Goal: Transaction & Acquisition: Purchase product/service

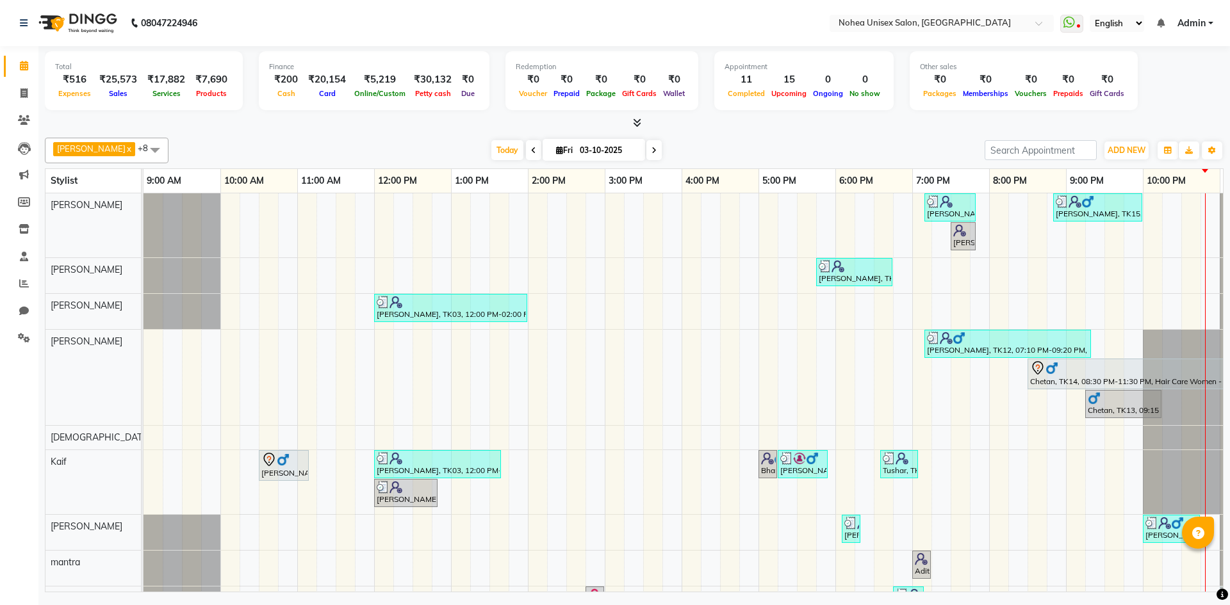
click at [677, 151] on div "[DATE] [DATE]" at bounding box center [576, 150] width 803 height 19
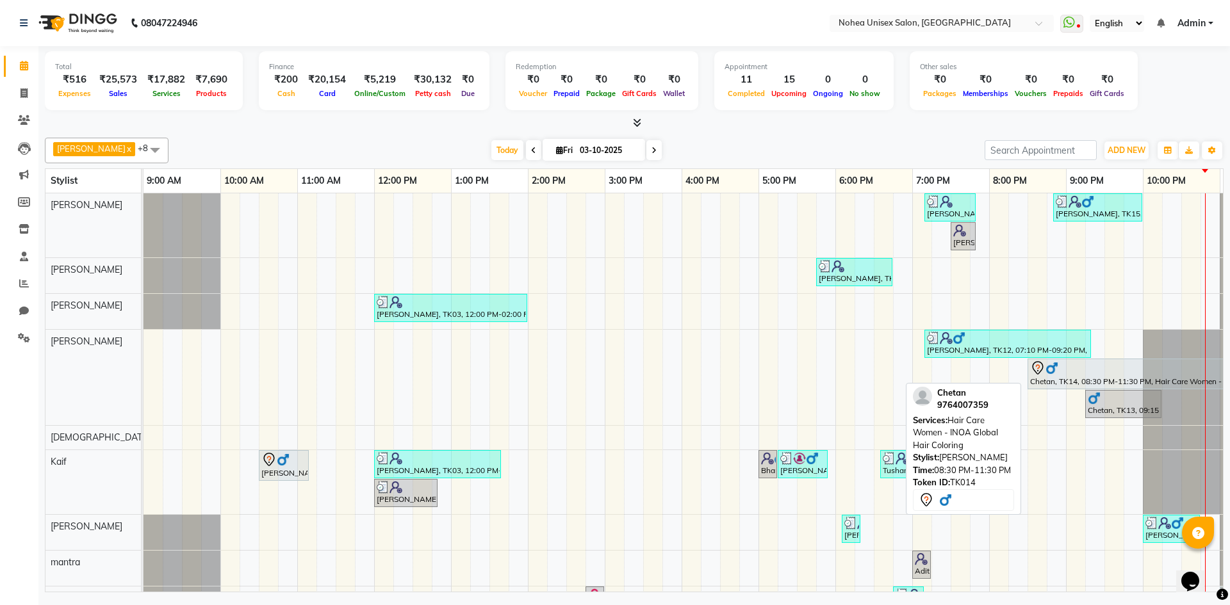
click at [1064, 377] on div "Chetan, TK14, 08:30 PM-11:30 PM, Hair Care Women - INOA Global Hair Coloring" at bounding box center [1142, 374] width 227 height 27
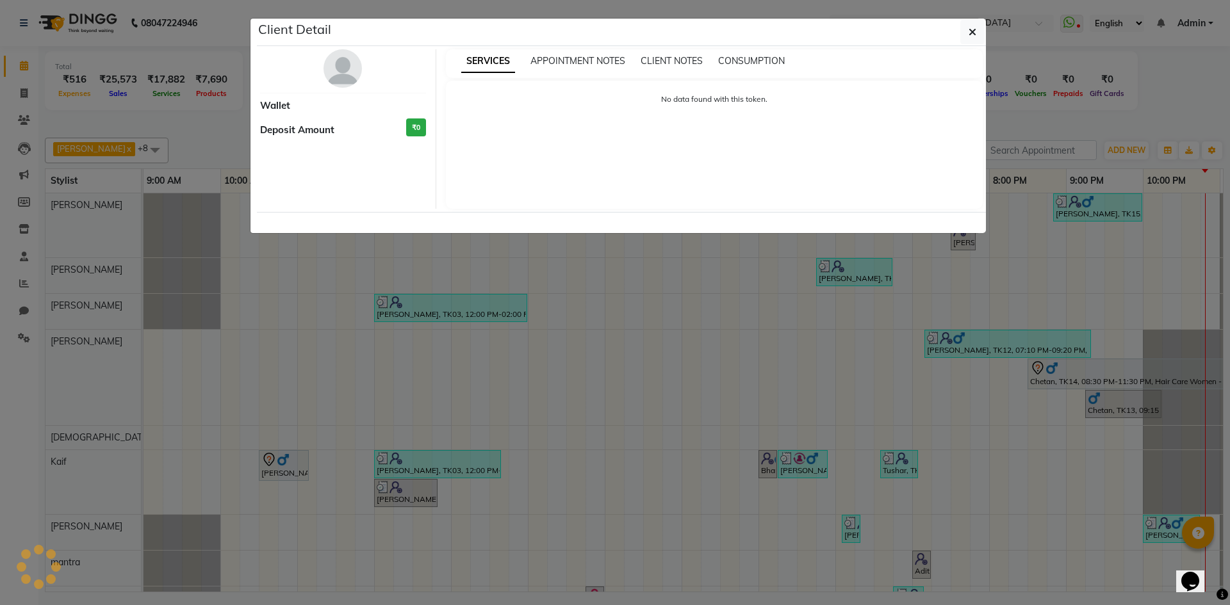
select select "7"
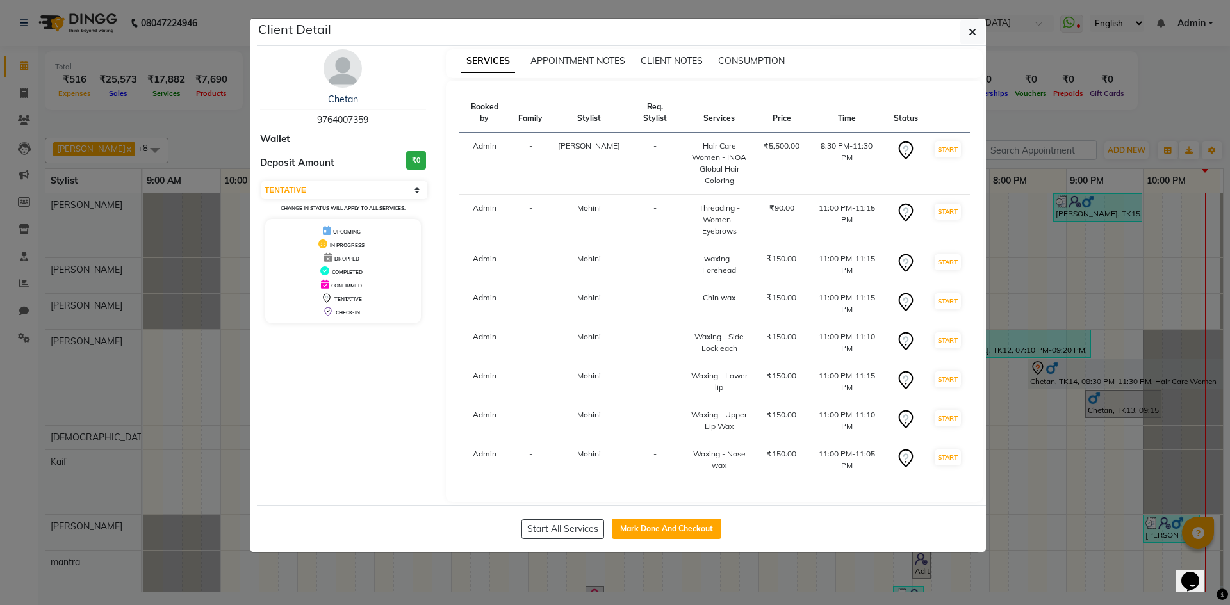
click at [661, 519] on button "Mark Done And Checkout" at bounding box center [667, 529] width 110 height 21
select select "service"
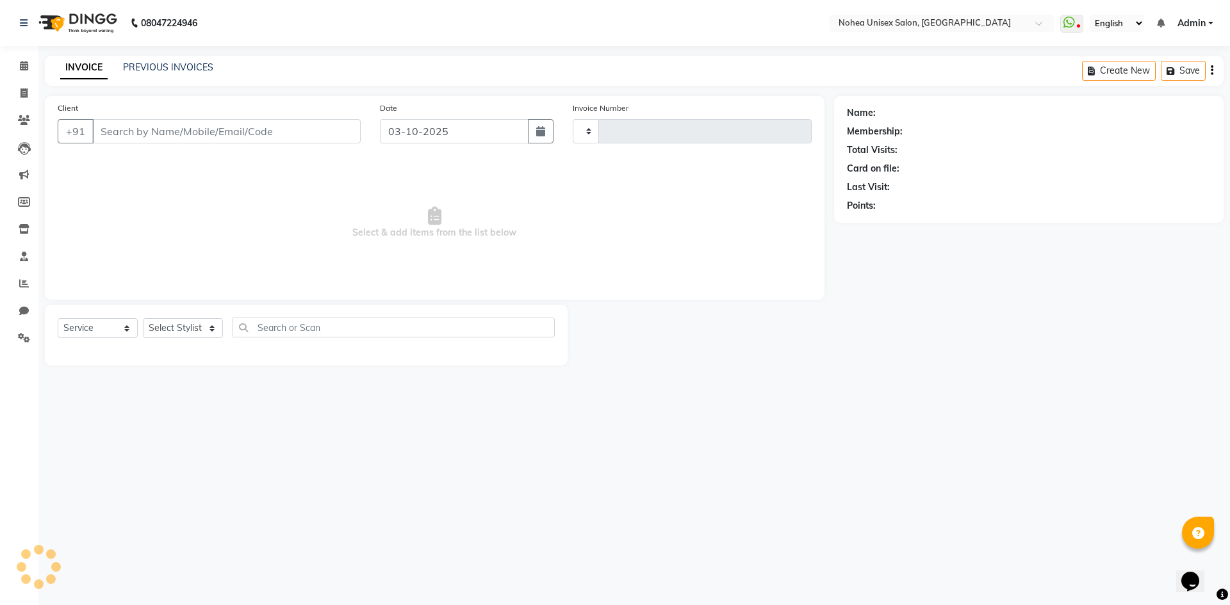
type input "2448"
select select "8009"
type input "9764007359"
select select "87937"
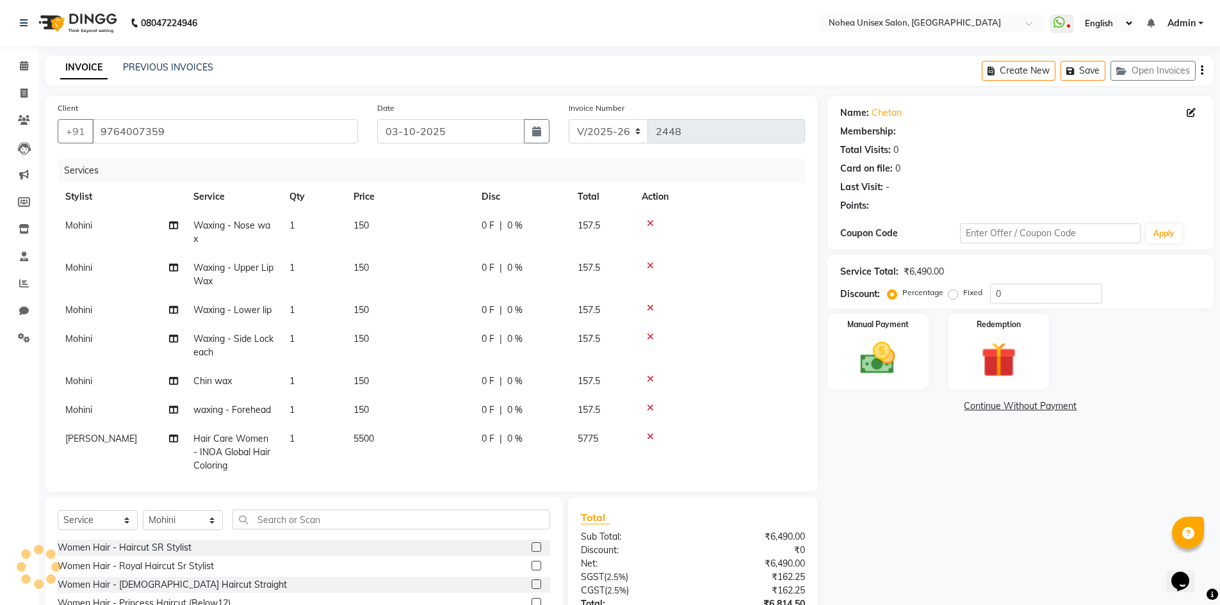
select select "1: Object"
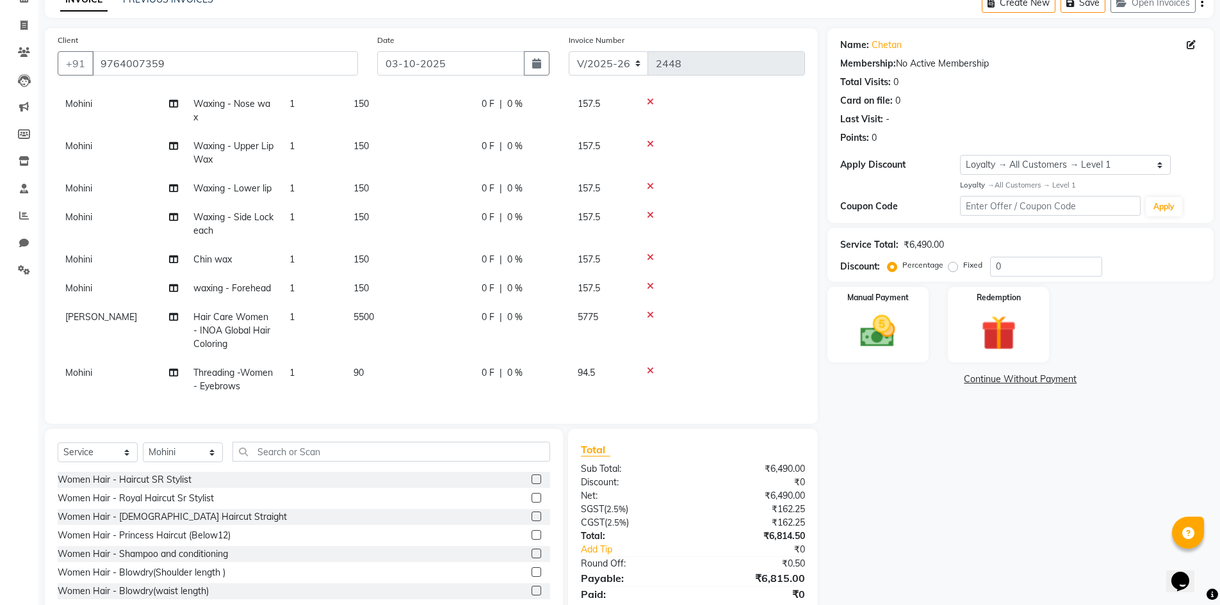
scroll to position [113, 0]
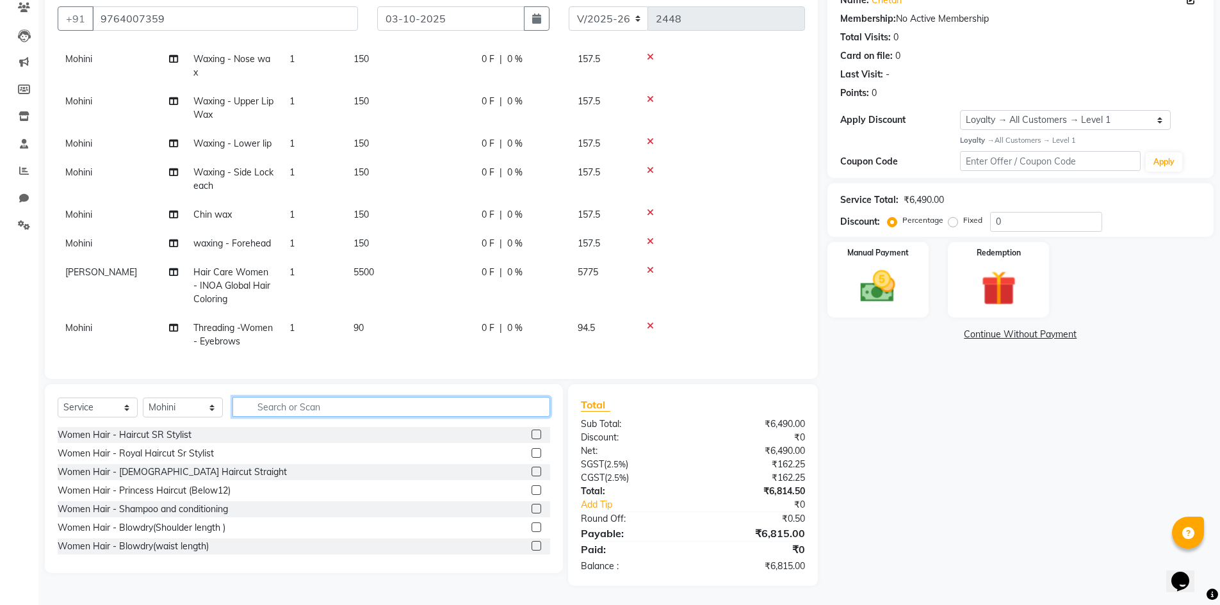
click at [335, 412] on input "text" at bounding box center [392, 407] width 318 height 20
drag, startPoint x: 195, startPoint y: 407, endPoint x: 195, endPoint y: 415, distance: 7.1
click at [195, 407] on select "Select Stylist [PERSON_NAME] Imlikala [PERSON_NAME] Kaif Manager mantra Mohini …" at bounding box center [183, 408] width 80 height 20
select select "87508"
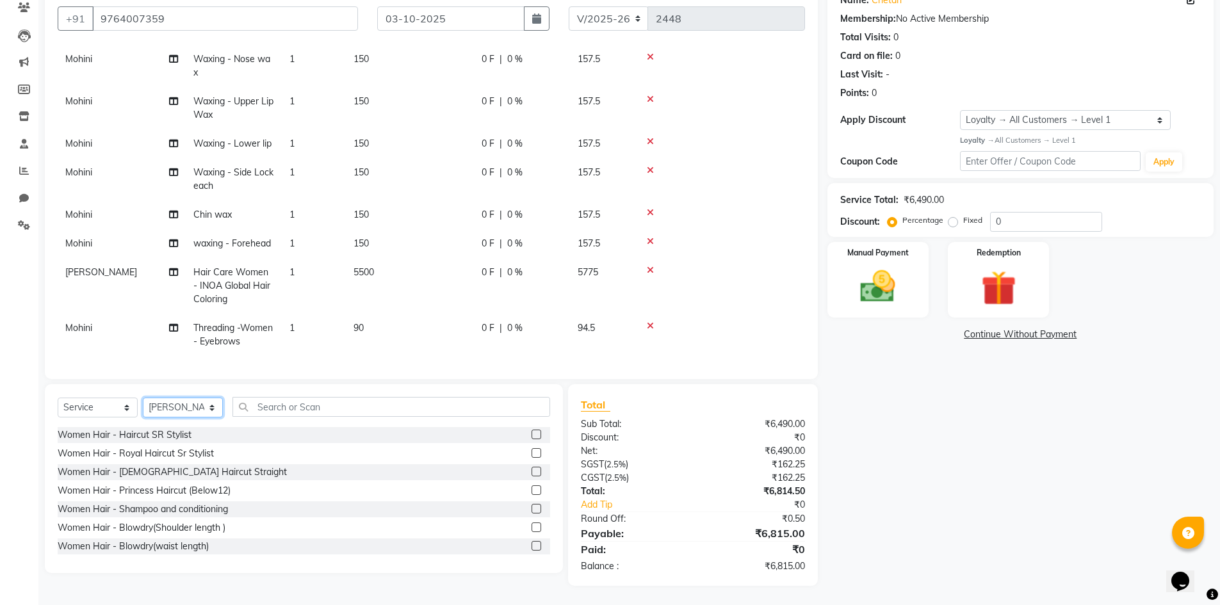
click at [143, 398] on select "Select Stylist [PERSON_NAME] Imlikala [PERSON_NAME] Kaif Manager mantra Mohini …" at bounding box center [183, 408] width 80 height 20
click at [306, 409] on input "text" at bounding box center [392, 407] width 318 height 20
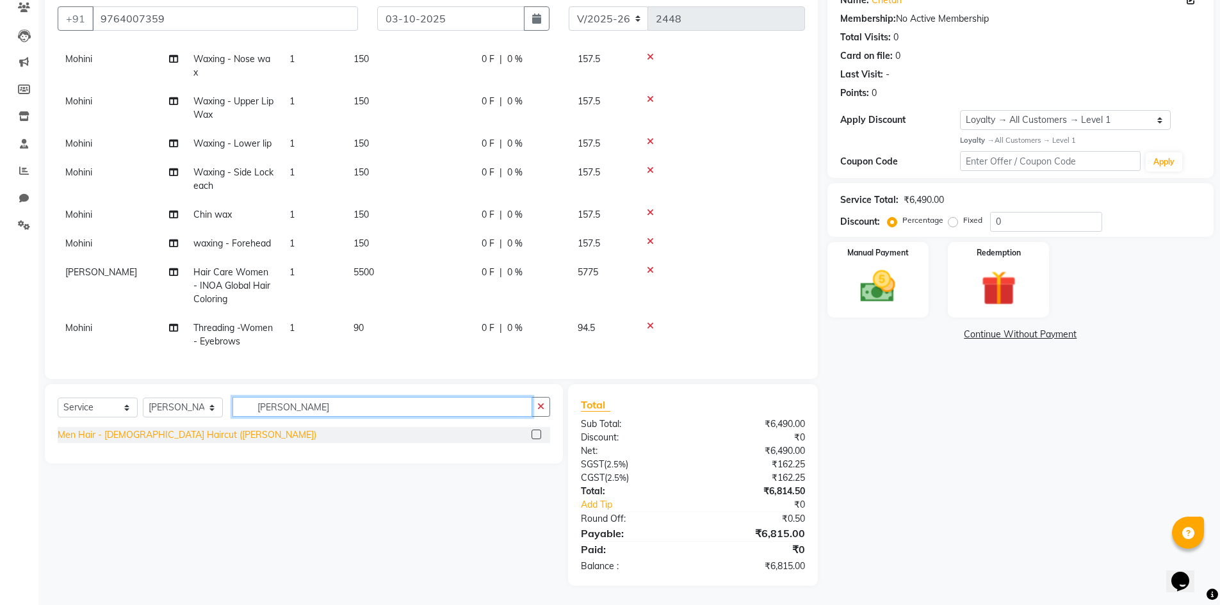
type input "[PERSON_NAME]"
click at [170, 434] on div "Men Hair - [DEMOGRAPHIC_DATA] Haircut ([PERSON_NAME])" at bounding box center [187, 435] width 259 height 13
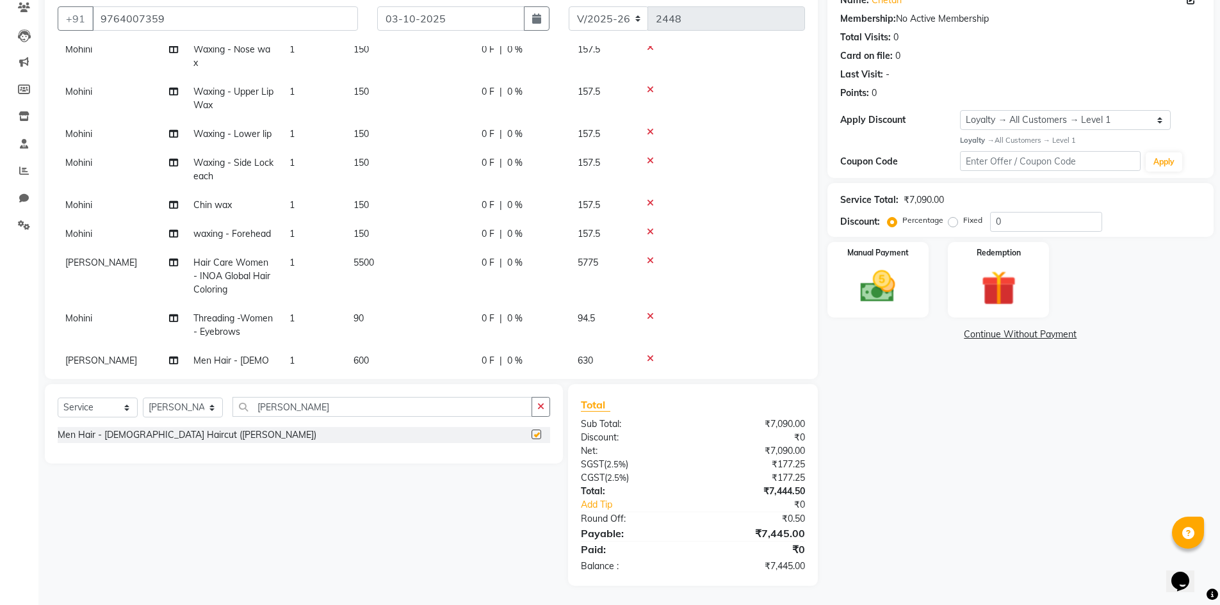
checkbox input "false"
click at [334, 411] on input "[PERSON_NAME]" at bounding box center [383, 407] width 300 height 20
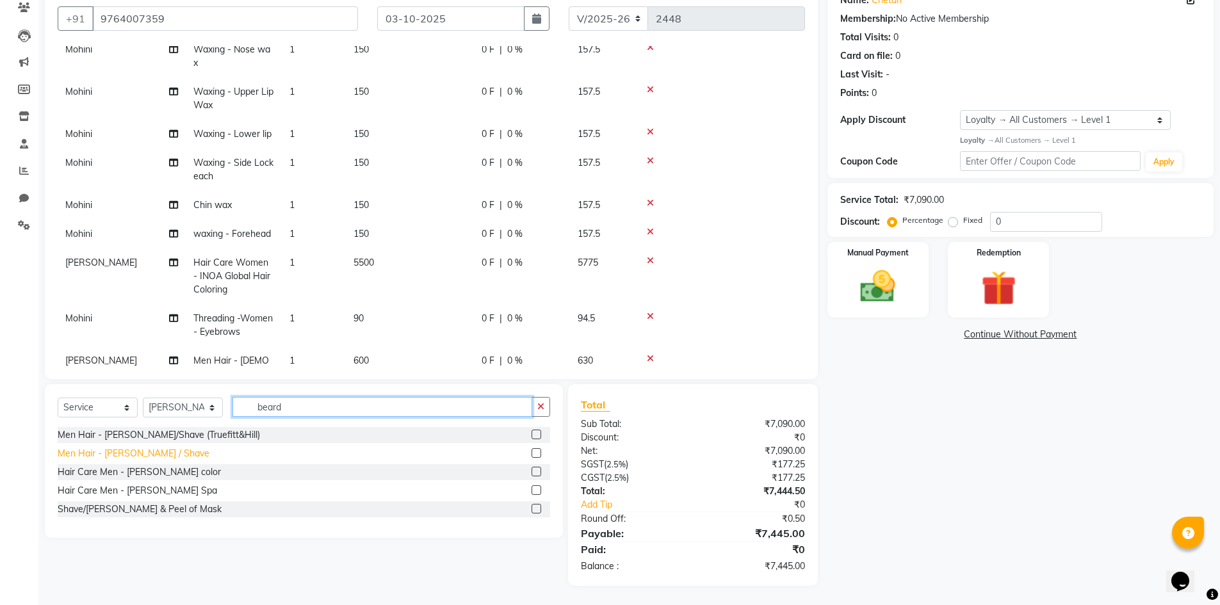
type input "beard"
click at [153, 453] on div "Men Hair - [PERSON_NAME] / Shave" at bounding box center [134, 453] width 152 height 13
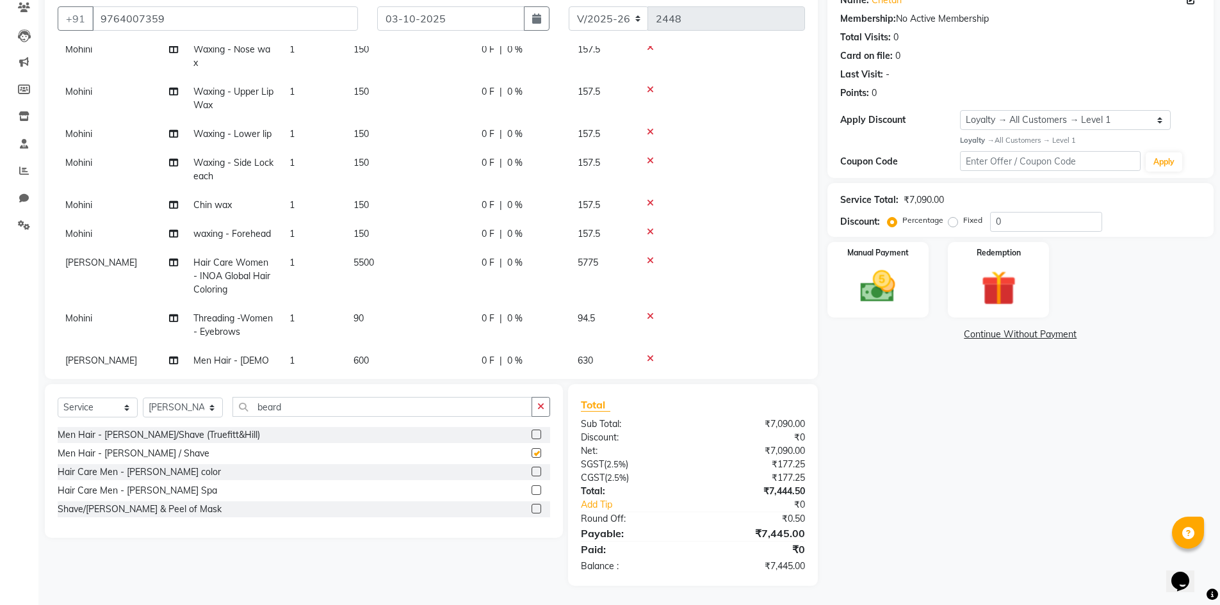
checkbox input "false"
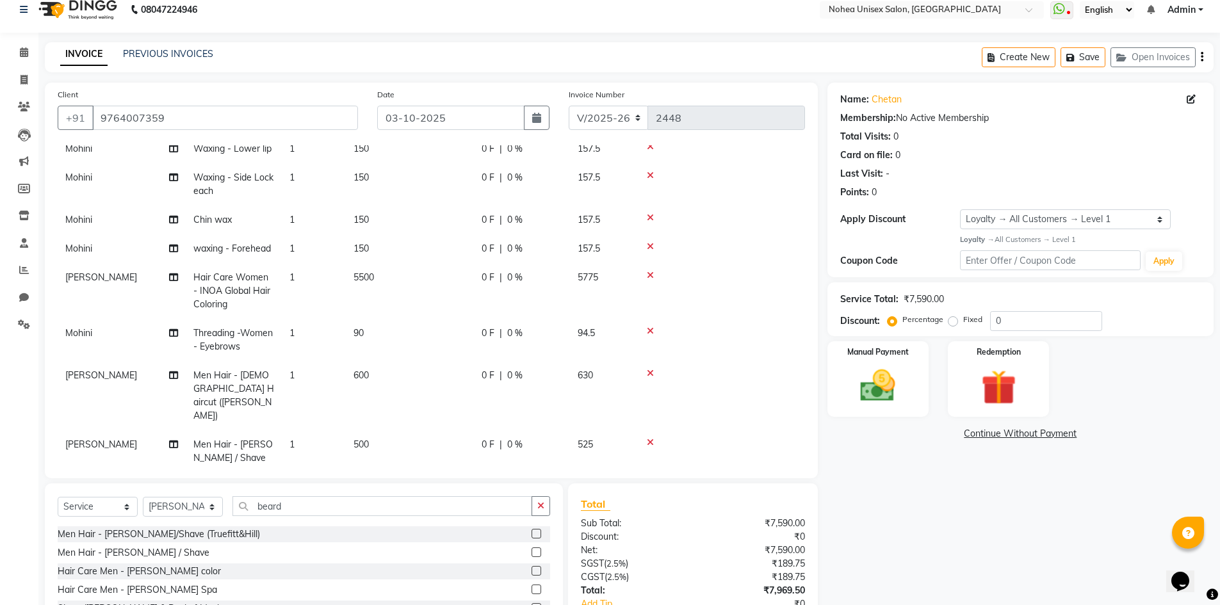
scroll to position [0, 0]
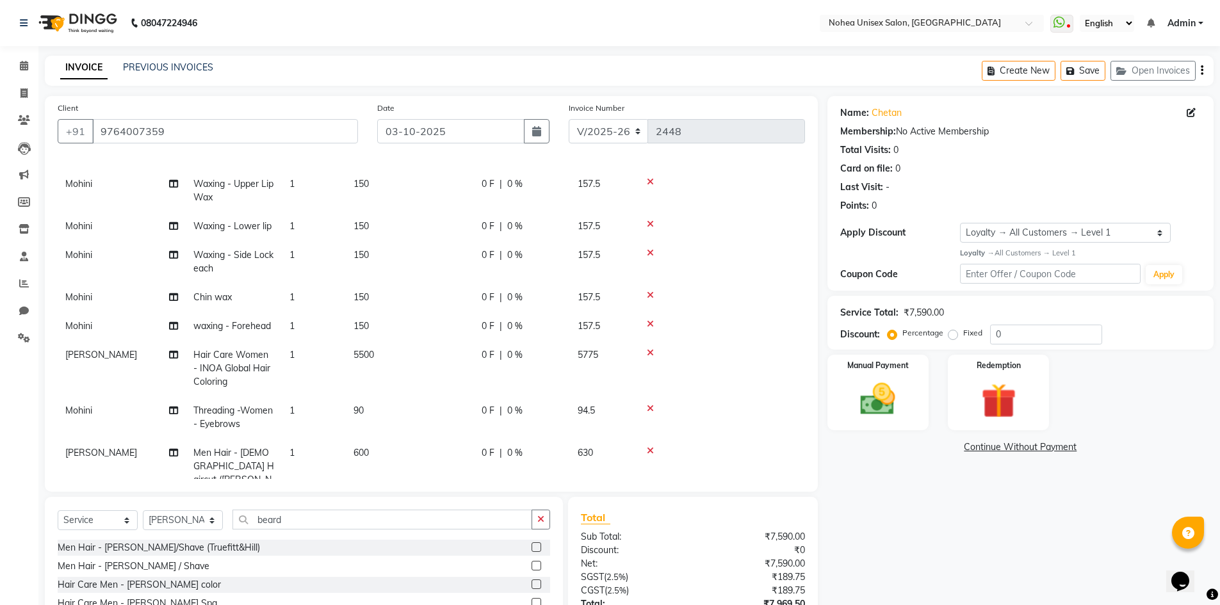
click at [393, 359] on td "5500" at bounding box center [410, 369] width 128 height 56
select select "87508"
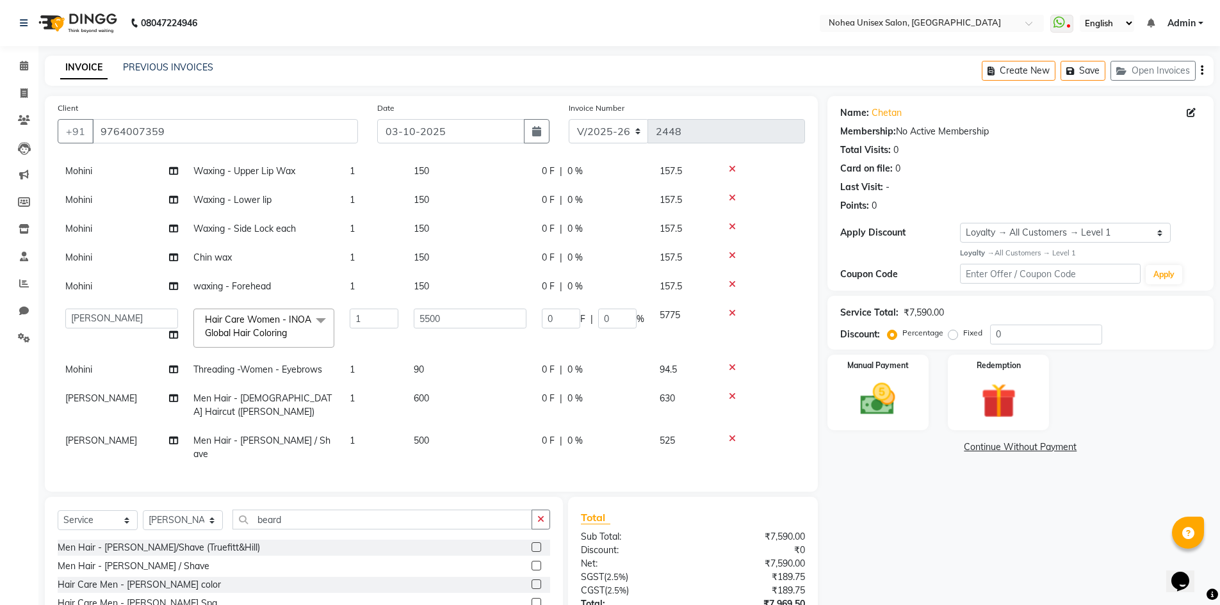
scroll to position [66, 0]
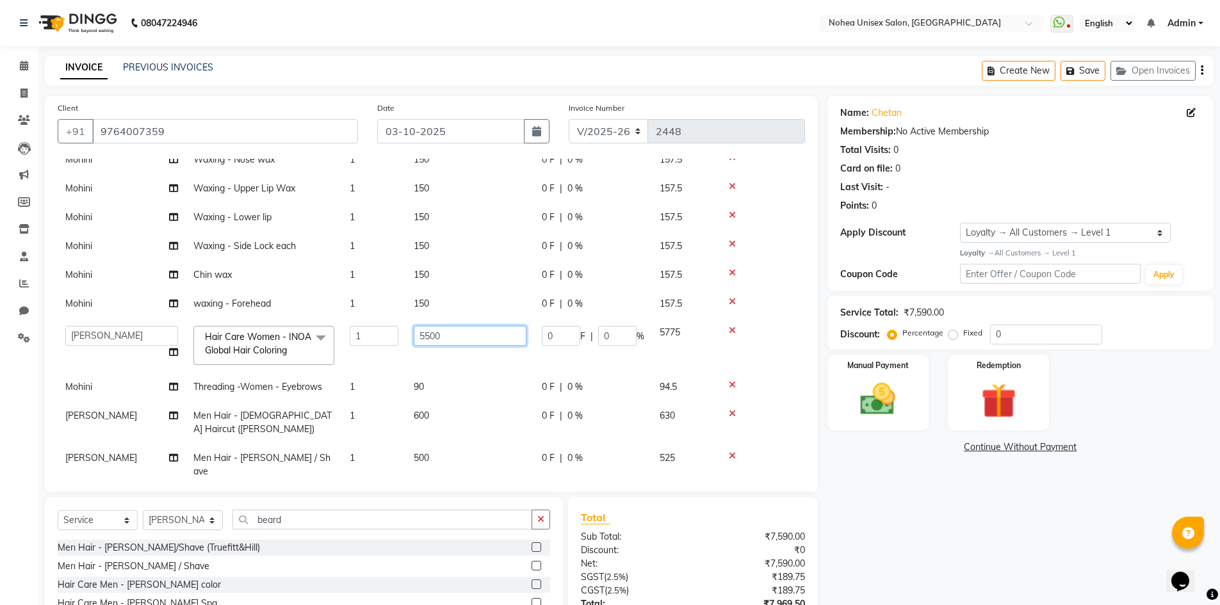
click at [465, 339] on input "5500" at bounding box center [470, 336] width 113 height 20
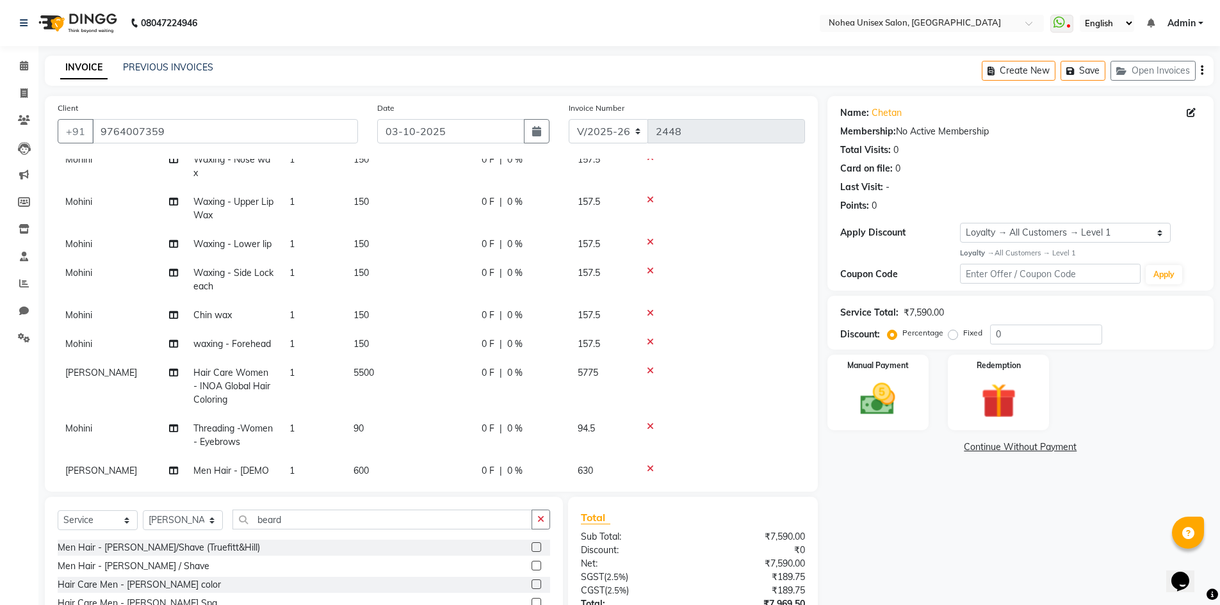
click at [390, 363] on td "5500" at bounding box center [410, 387] width 128 height 56
select select "87508"
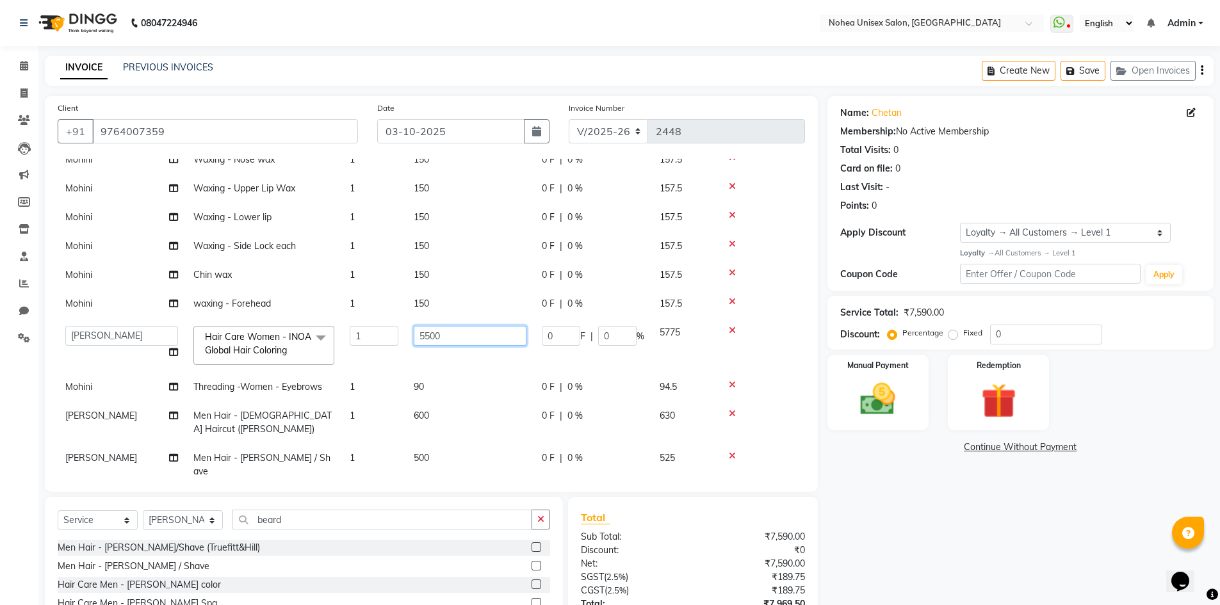
click at [450, 332] on input "5500" at bounding box center [470, 336] width 113 height 20
type input "5"
type input "6500"
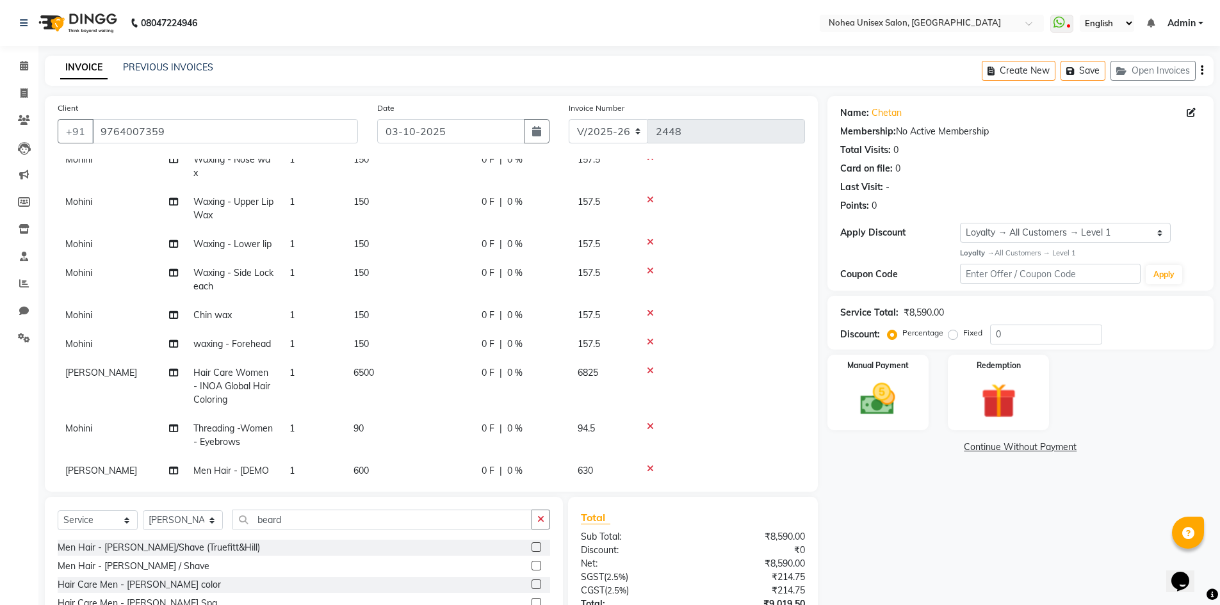
click at [735, 538] on div "₹8,590.00" at bounding box center [754, 536] width 122 height 13
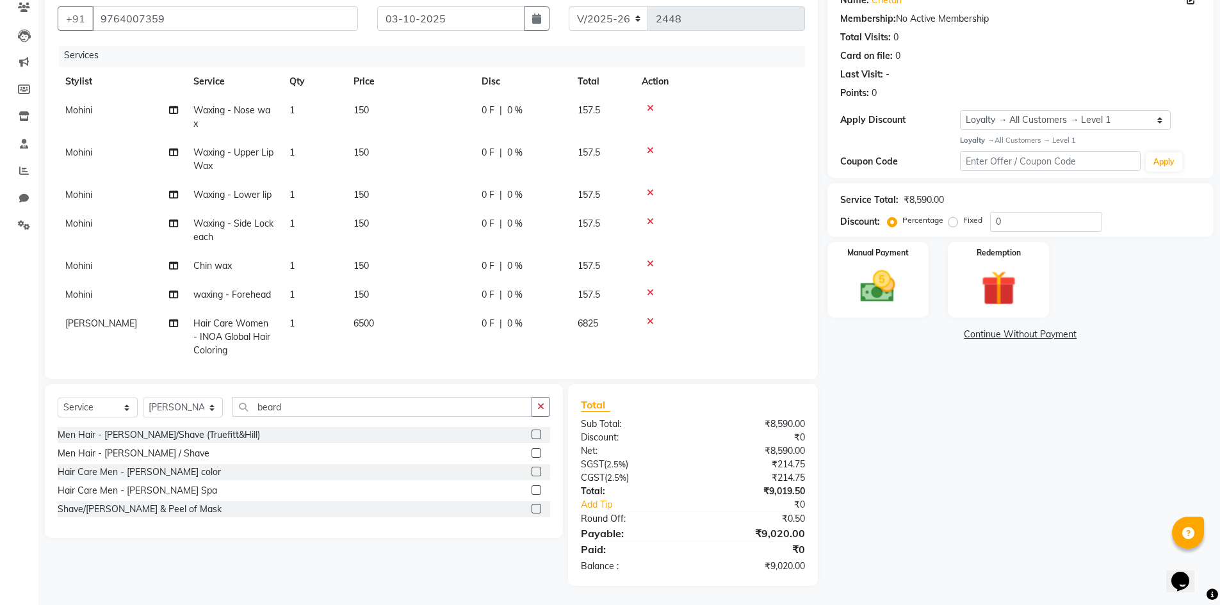
scroll to position [0, 0]
click at [316, 224] on td "1" at bounding box center [314, 233] width 64 height 42
select select "87937"
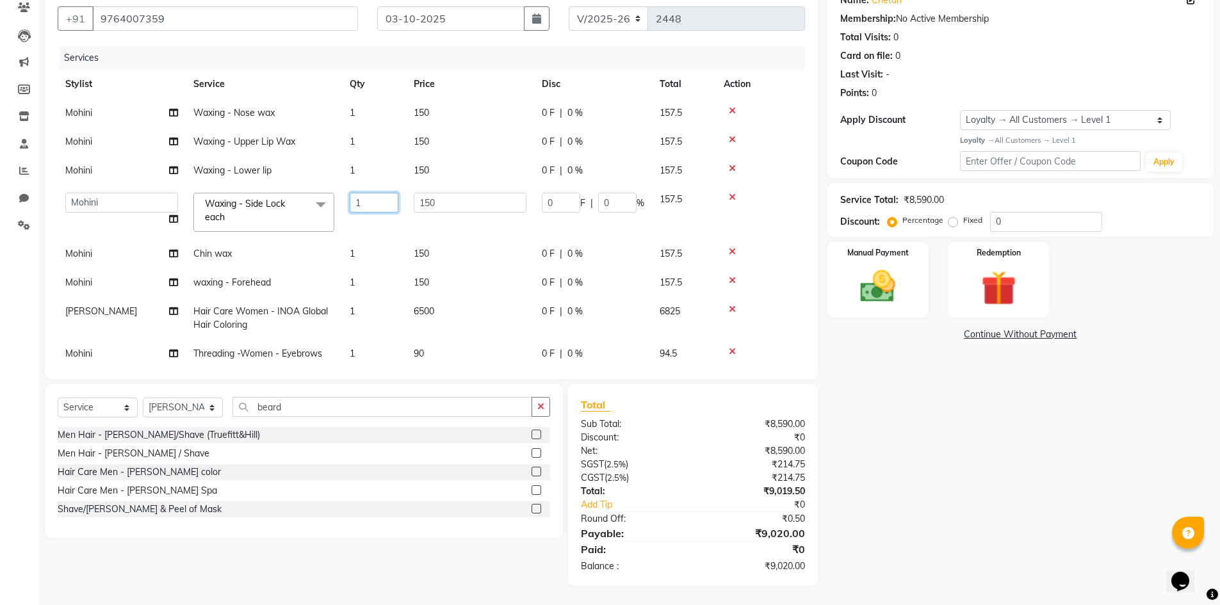
click at [367, 210] on input "1" at bounding box center [374, 203] width 49 height 20
type input "2"
click at [700, 447] on div "Total Sub Total: ₹8,590.00 Discount: ₹0 Net: ₹8,590.00 SGST ( 2.5% ) ₹214.75 CG…" at bounding box center [693, 485] width 224 height 176
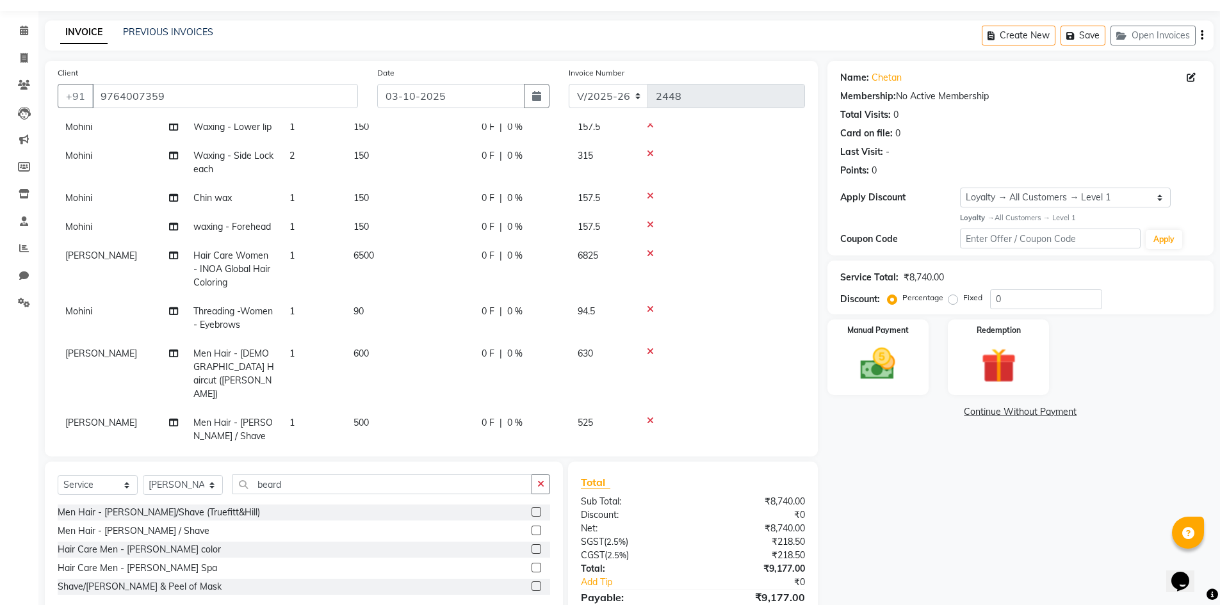
scroll to position [99, 0]
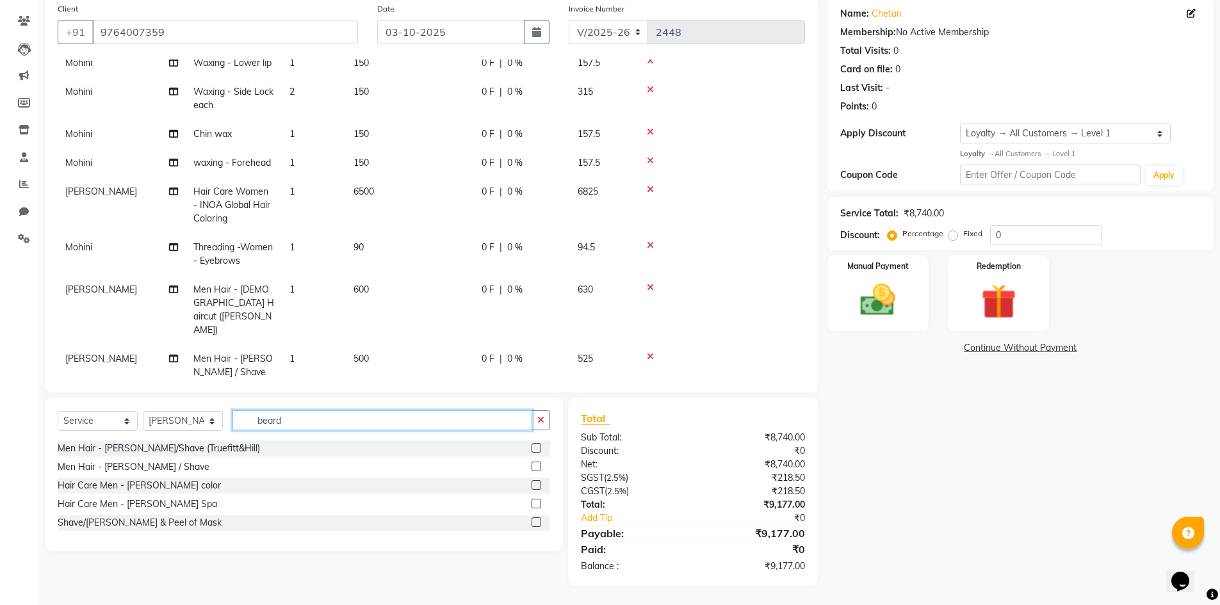
click at [316, 425] on input "beard" at bounding box center [383, 421] width 300 height 20
type input "b"
type input "add"
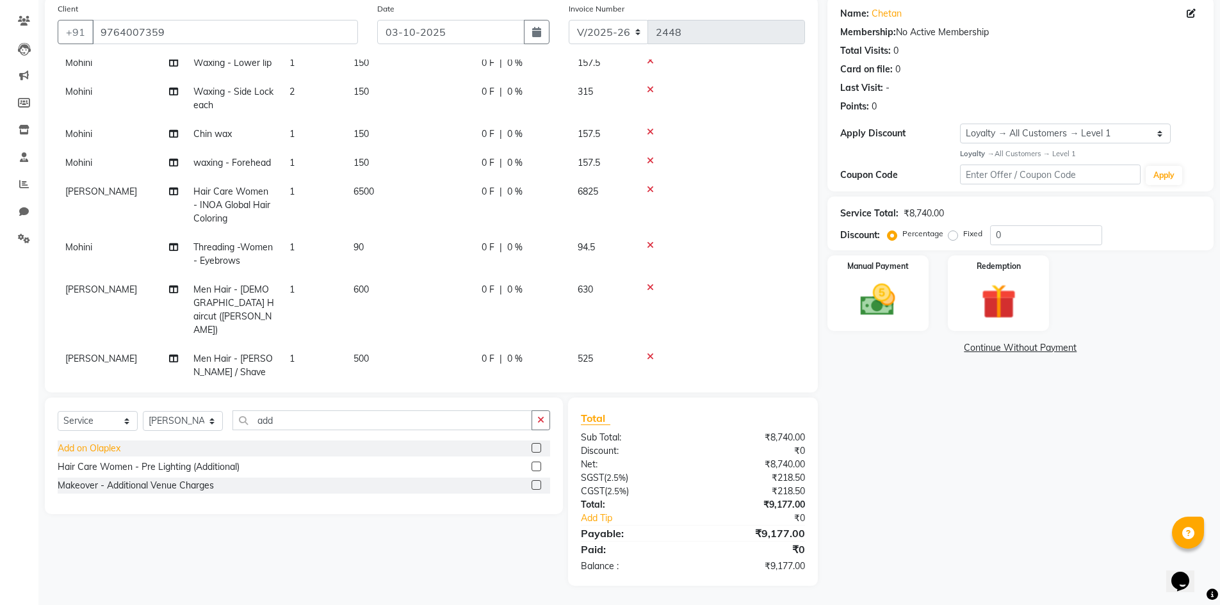
click at [101, 445] on div "Add on Olaplex" at bounding box center [89, 448] width 63 height 13
checkbox input "false"
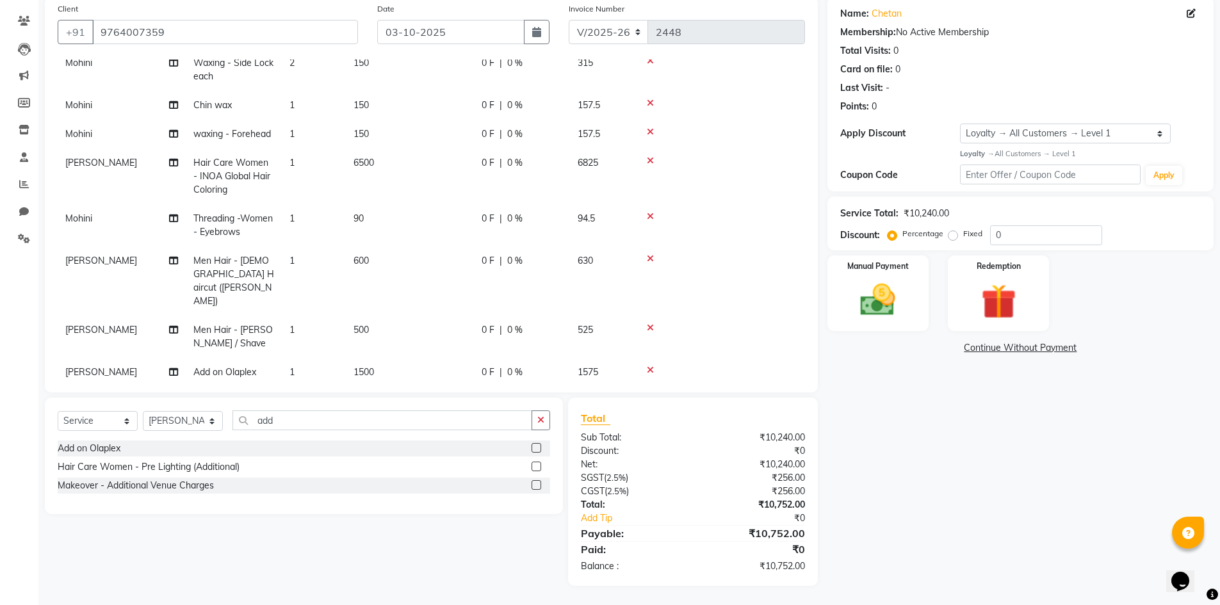
drag, startPoint x: 398, startPoint y: 336, endPoint x: 434, endPoint y: 354, distance: 40.7
click at [398, 358] on td "1500" at bounding box center [410, 372] width 128 height 29
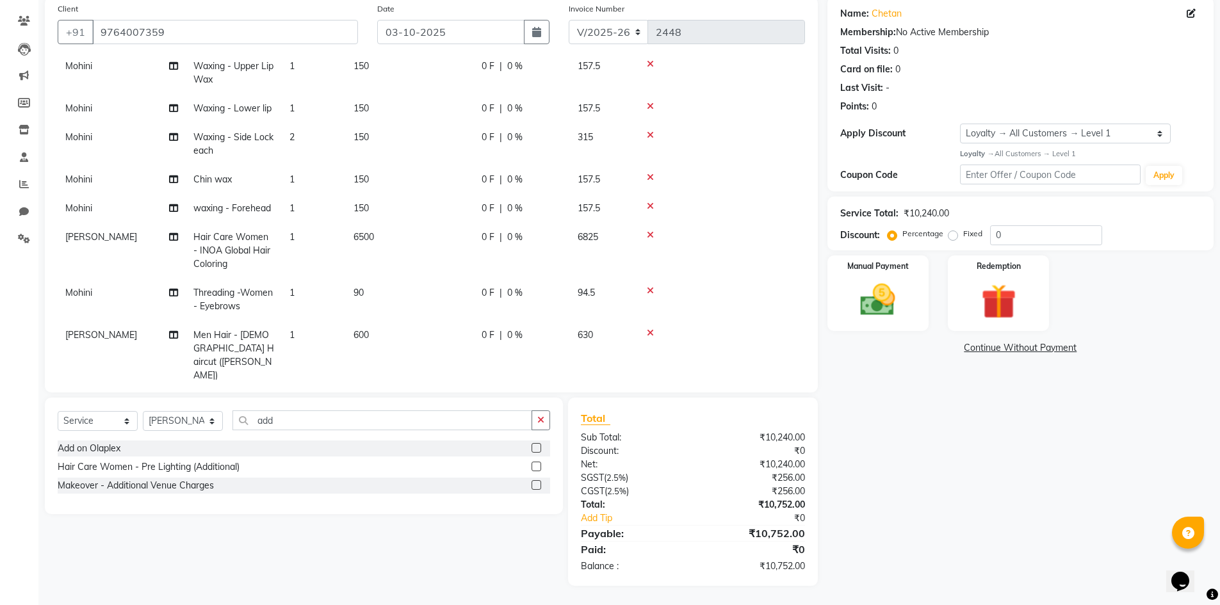
select select "87508"
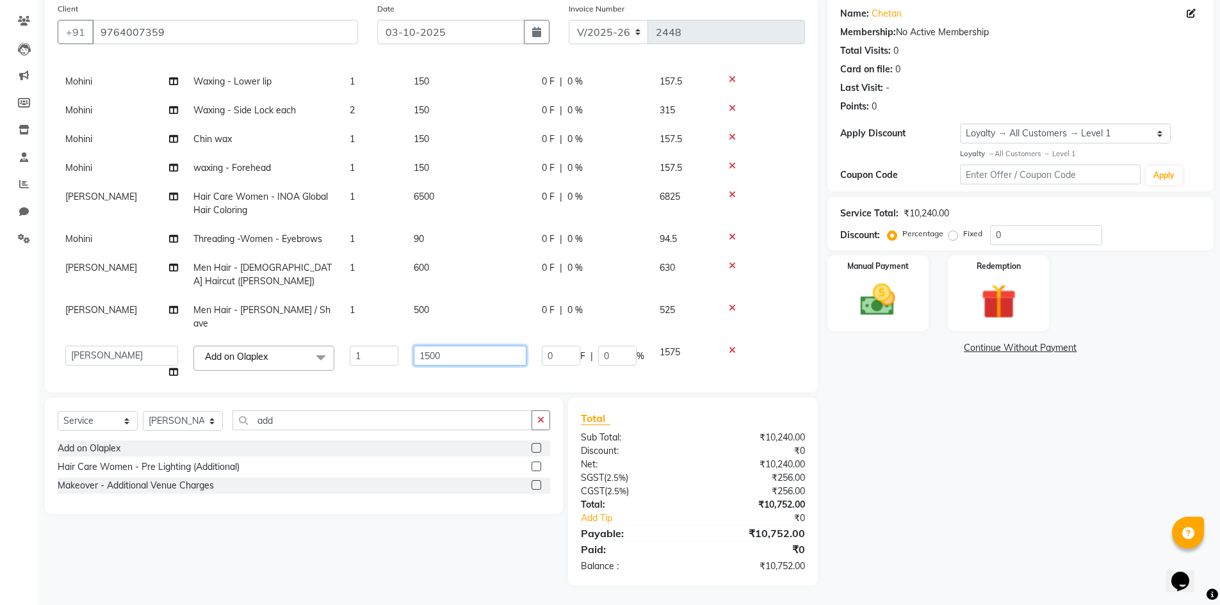
click at [452, 346] on input "1500" at bounding box center [470, 356] width 113 height 20
type input "1"
type input "2000"
click at [749, 450] on div "₹0" at bounding box center [754, 451] width 122 height 13
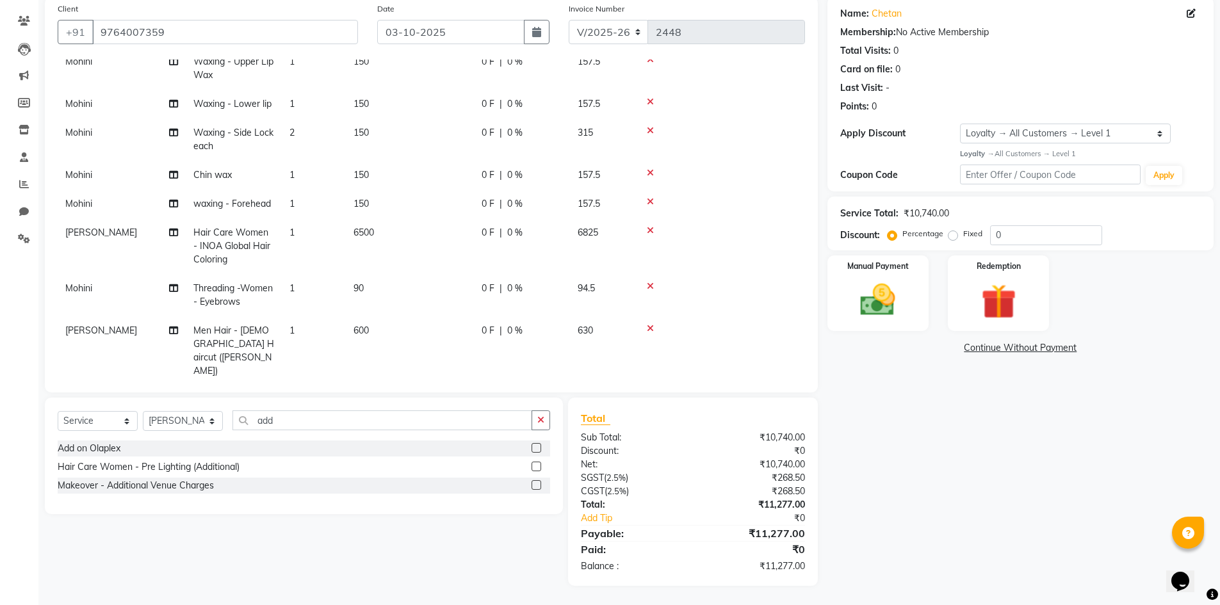
scroll to position [177, 0]
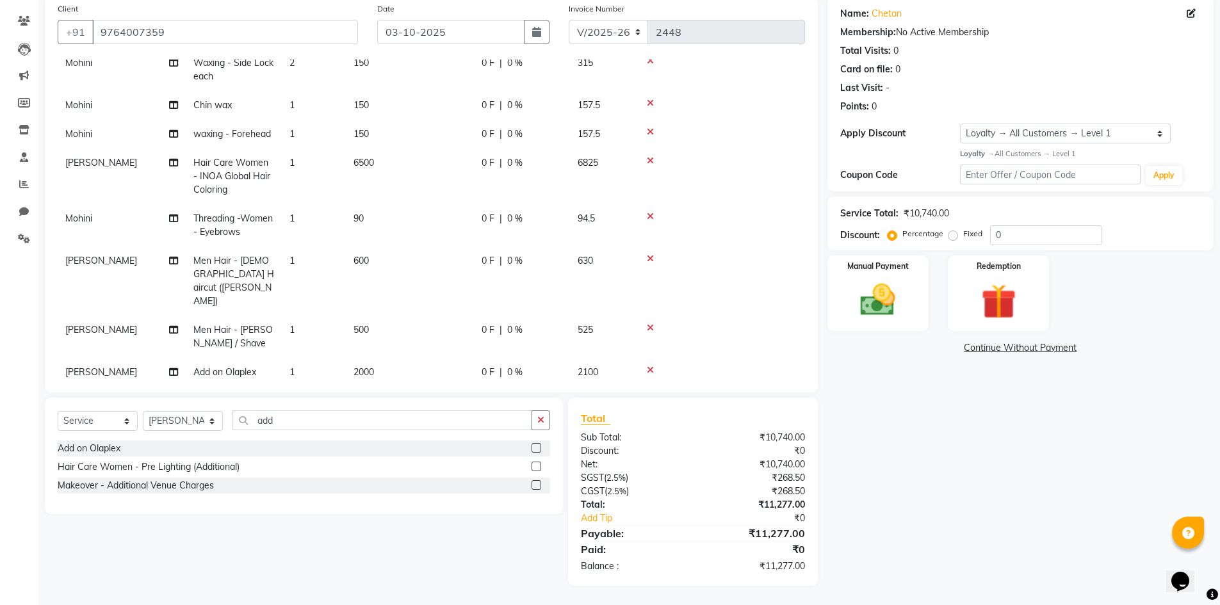
click at [359, 166] on span "6500" at bounding box center [364, 163] width 21 height 12
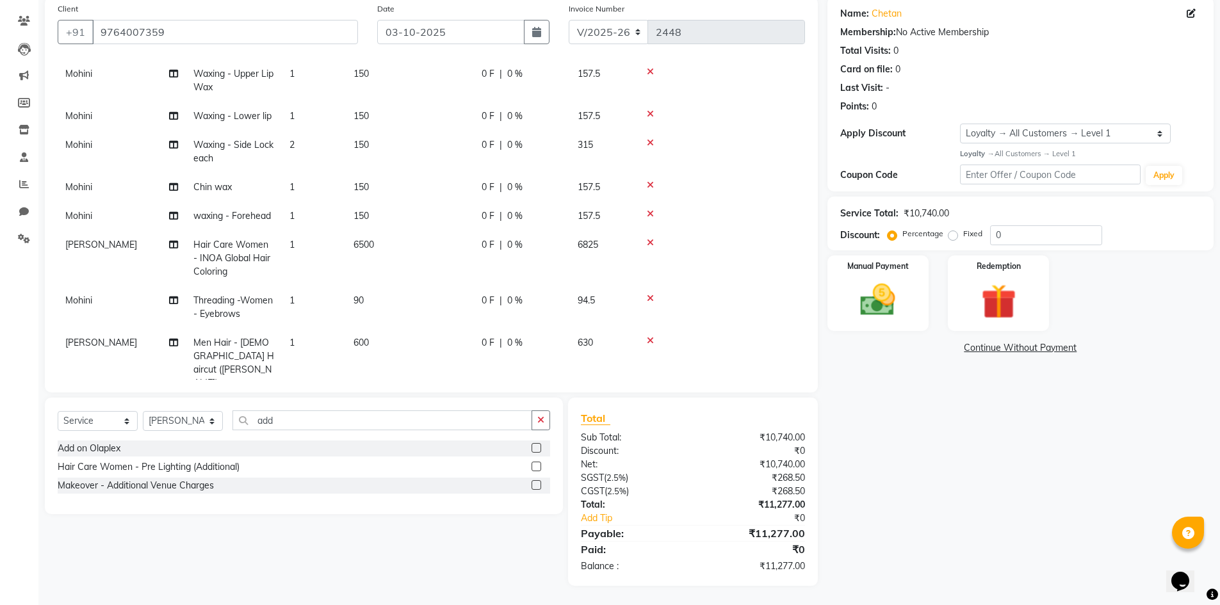
select select "87508"
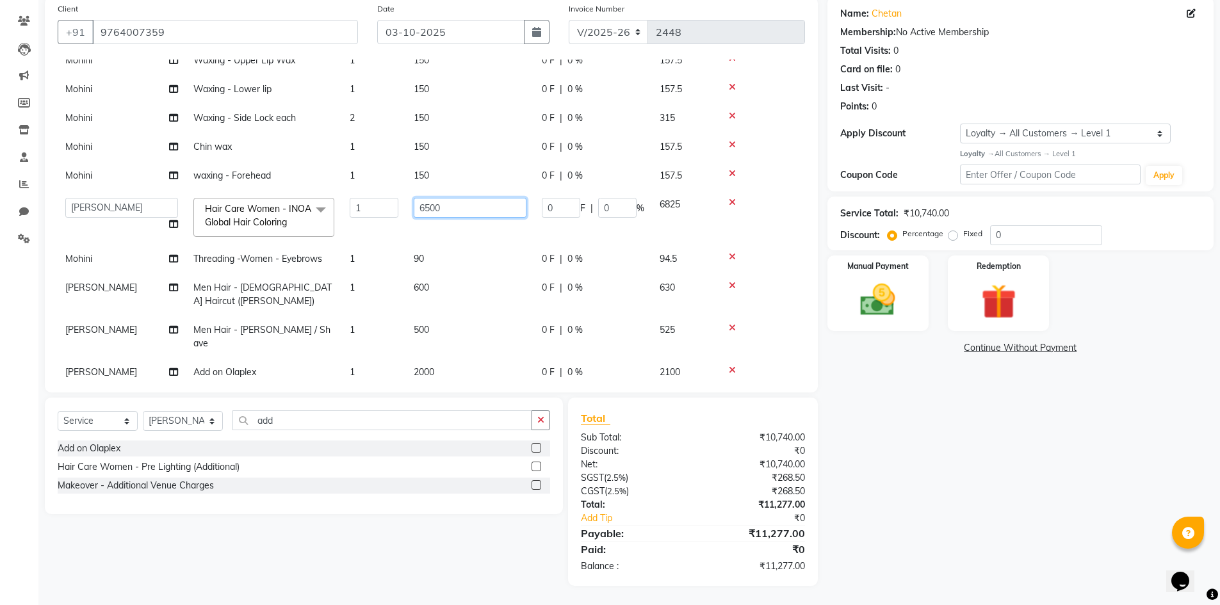
click at [436, 213] on input "6500" at bounding box center [470, 208] width 113 height 20
click at [427, 205] on input "6500" at bounding box center [470, 208] width 113 height 20
type input "7500"
click at [668, 426] on div "Total Sub Total: ₹10,740.00 Discount: ₹0 Net: ₹10,740.00 SGST ( 2.5% ) ₹268.50 …" at bounding box center [693, 492] width 224 height 163
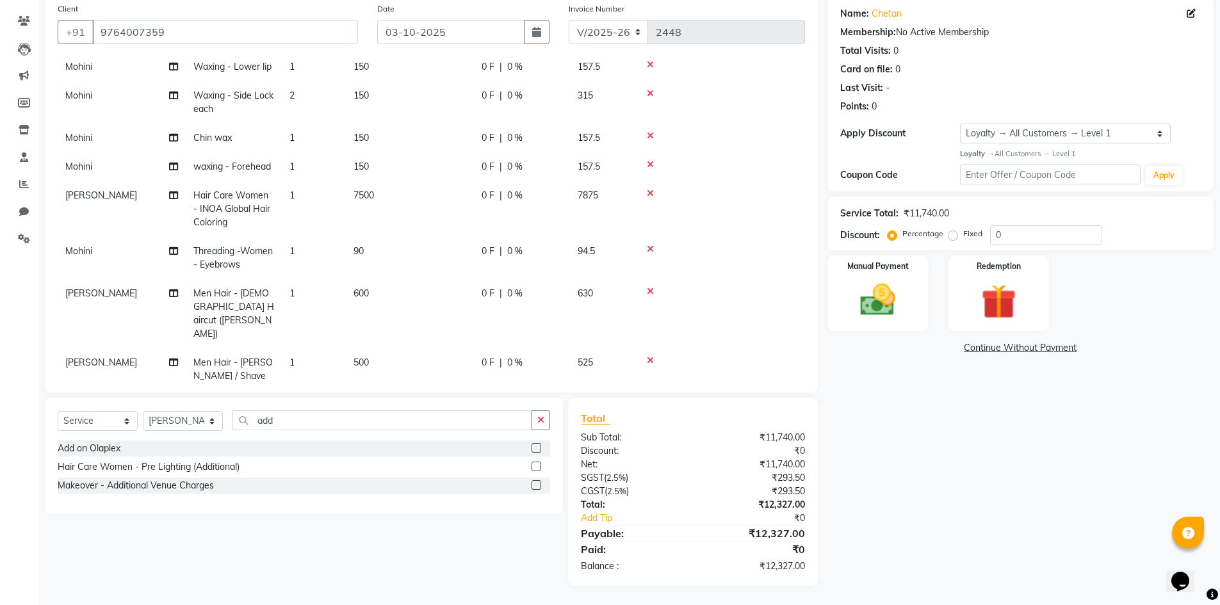
scroll to position [172, 0]
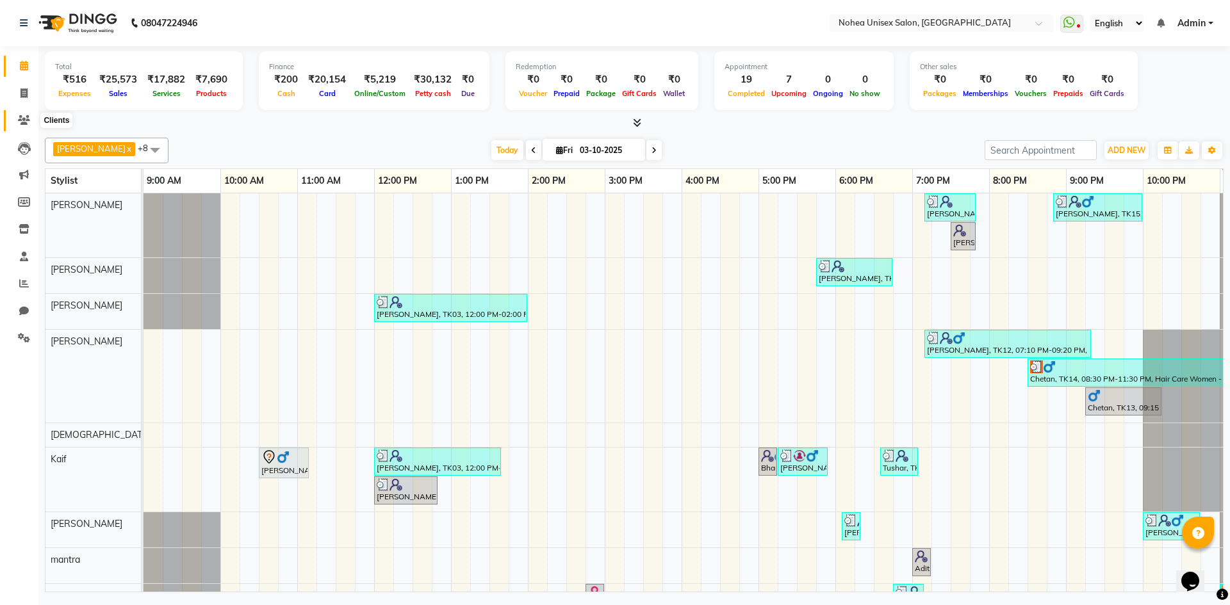
click at [19, 123] on icon at bounding box center [24, 120] width 12 height 10
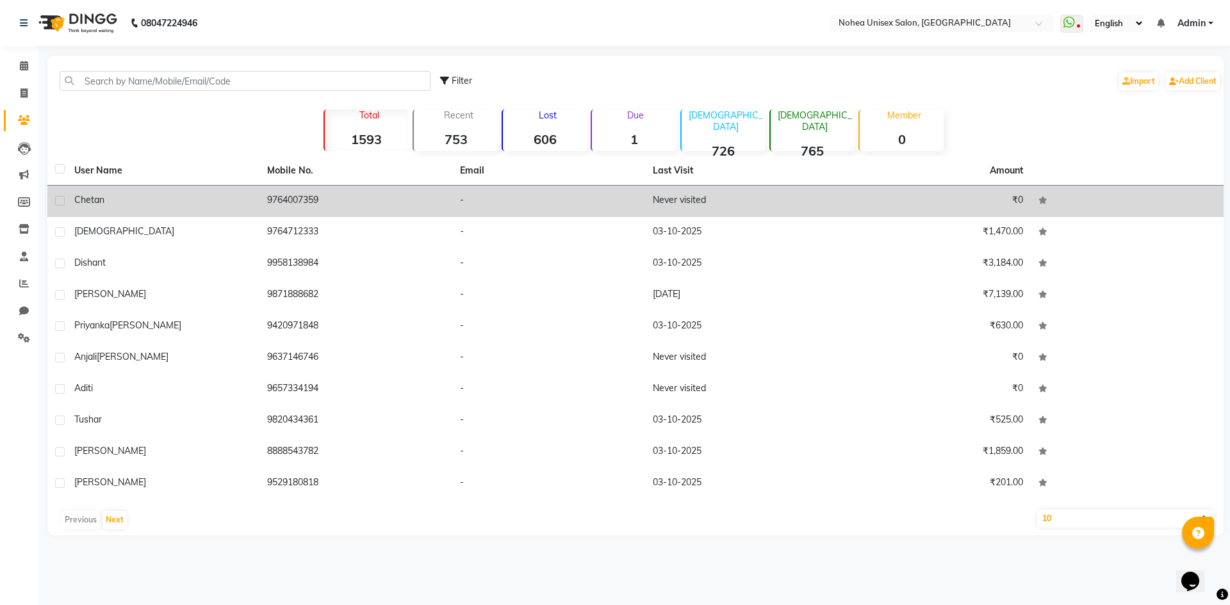
click at [272, 201] on td "9764007359" at bounding box center [355, 201] width 193 height 31
